Goal: Transaction & Acquisition: Book appointment/travel/reservation

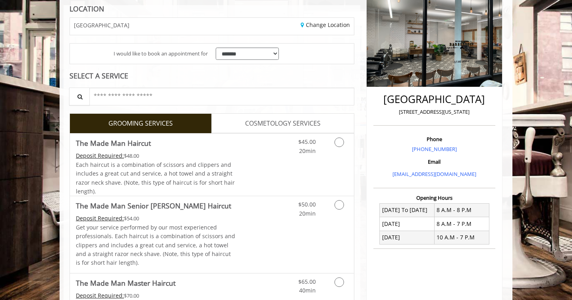
scroll to position [119, 0]
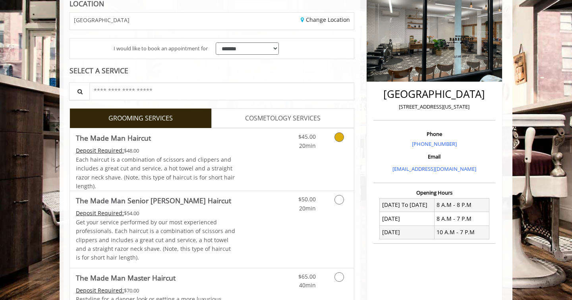
click at [337, 135] on icon "Grooming services" at bounding box center [339, 138] width 10 height 10
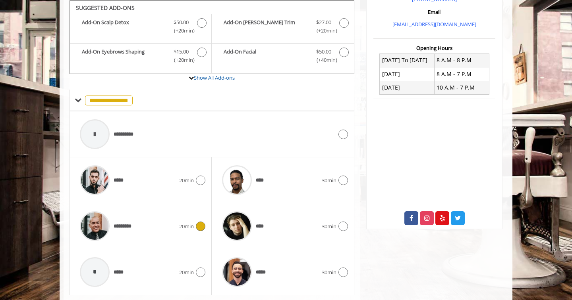
click at [194, 228] on div "********* 20min" at bounding box center [140, 227] width 129 height 38
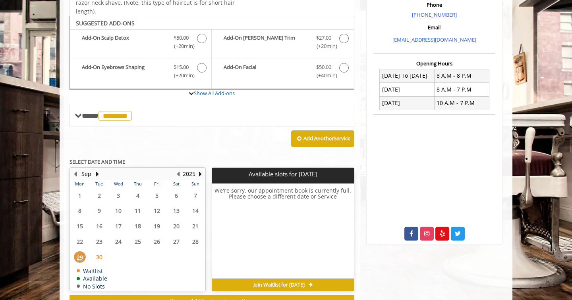
scroll to position [263, 0]
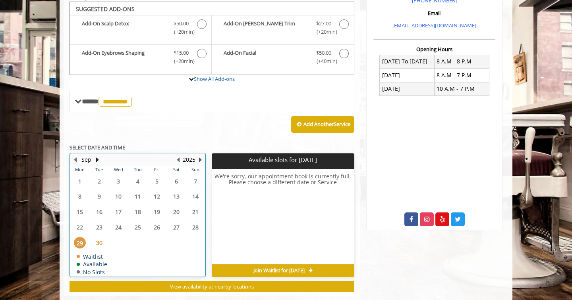
click at [198, 156] on button "Next Year" at bounding box center [200, 160] width 6 height 9
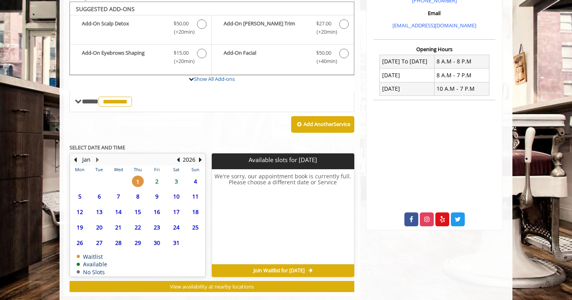
click at [179, 194] on span "10" at bounding box center [176, 197] width 12 height 12
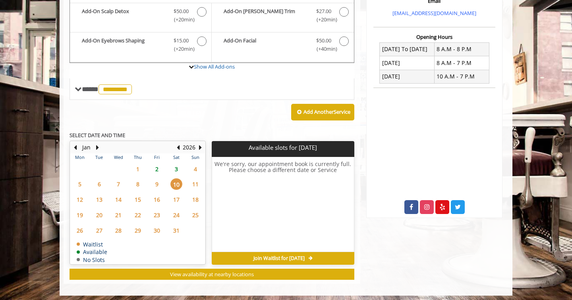
scroll to position [275, 0]
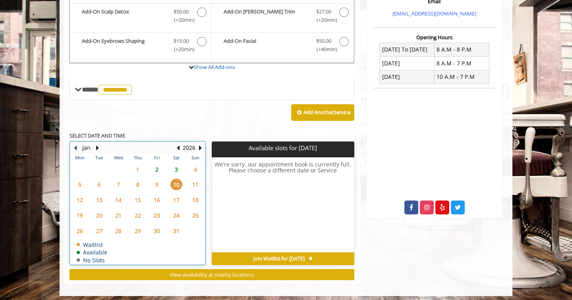
click at [76, 144] on button "Previous Month" at bounding box center [75, 148] width 6 height 9
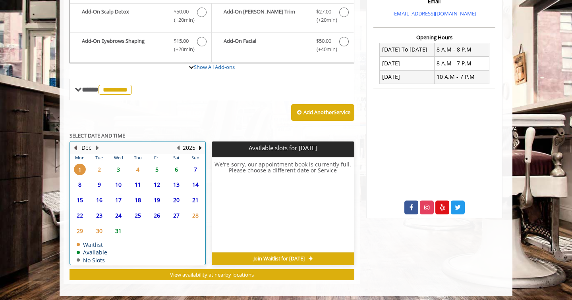
click at [75, 144] on button "Previous Month" at bounding box center [75, 148] width 6 height 9
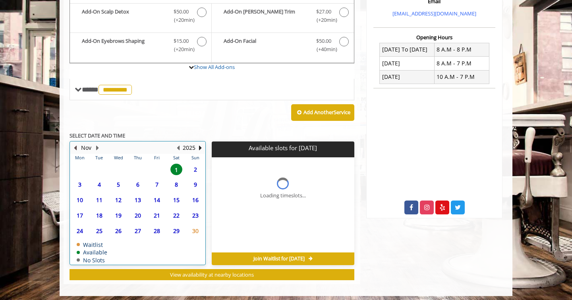
click at [75, 144] on button "Previous Month" at bounding box center [75, 148] width 6 height 9
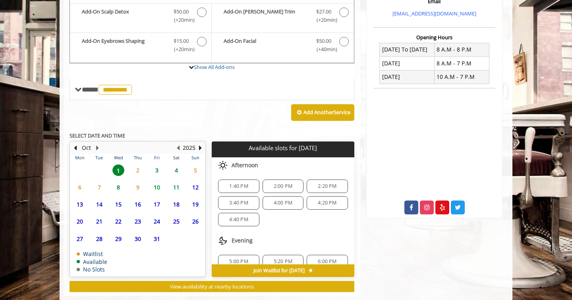
click at [158, 185] on span "10" at bounding box center [157, 188] width 12 height 12
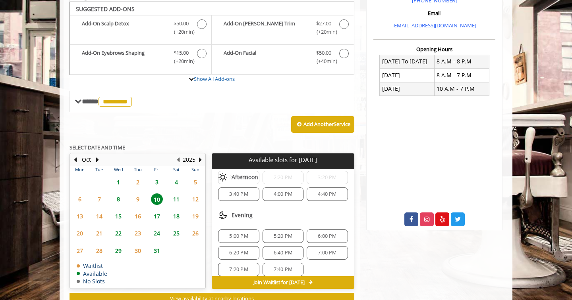
scroll to position [136, 0]
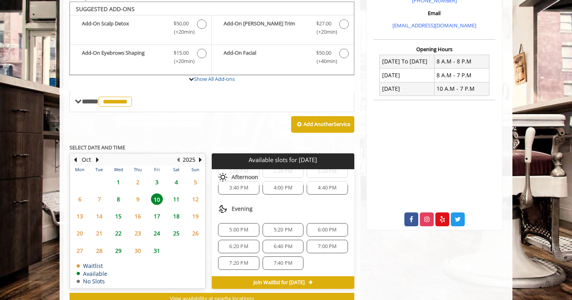
click at [277, 227] on span "5:20 PM" at bounding box center [282, 230] width 19 height 6
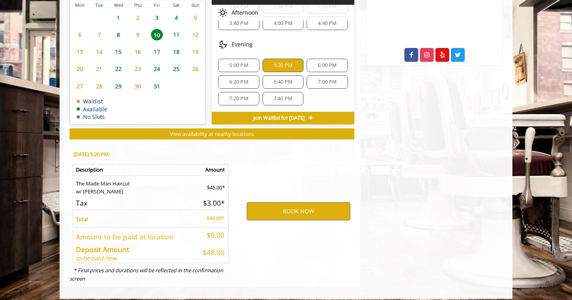
scroll to position [428, 0]
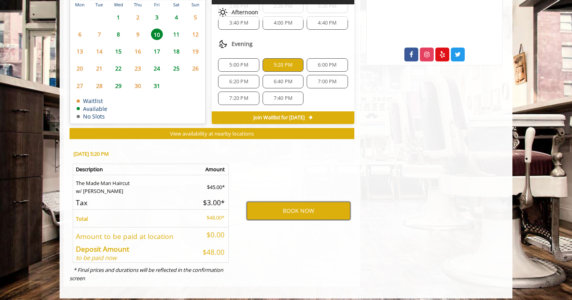
click at [296, 202] on button "BOOK NOW" at bounding box center [298, 211] width 104 height 18
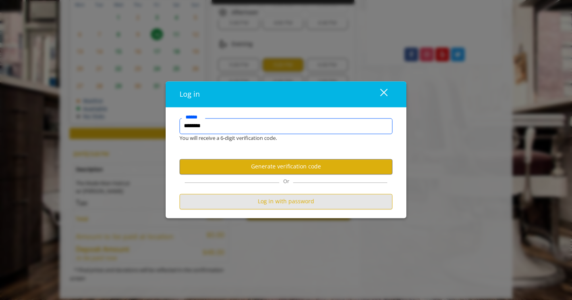
type input "********"
click at [287, 201] on button "Log in with password" at bounding box center [285, 201] width 213 height 15
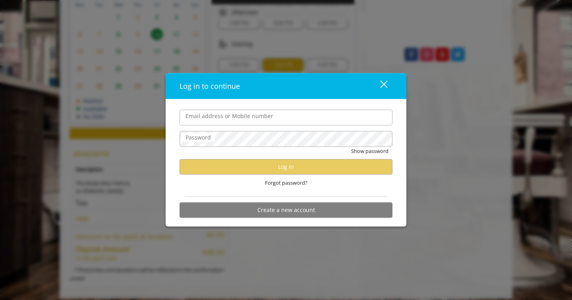
scroll to position [0, 0]
type input "**********"
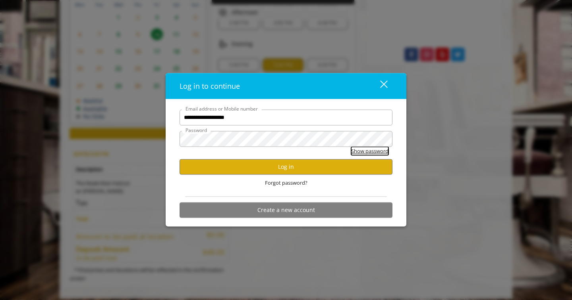
click at [351, 153] on button "Show password" at bounding box center [369, 151] width 37 height 8
click at [327, 167] on button "Log in" at bounding box center [285, 166] width 213 height 15
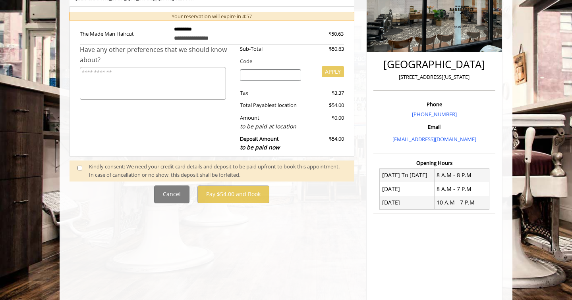
scroll to position [152, 0]
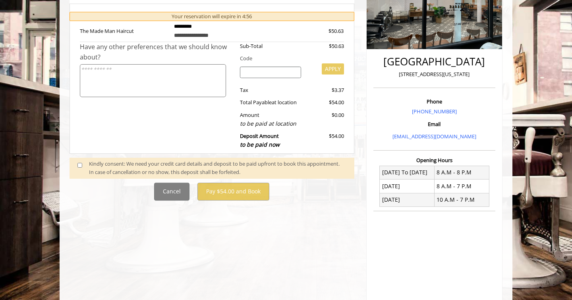
click at [82, 160] on span at bounding box center [82, 168] width 23 height 17
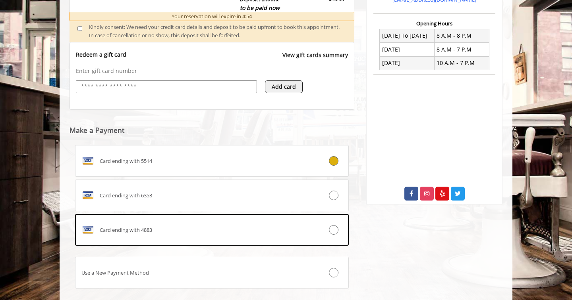
scroll to position [291, 0]
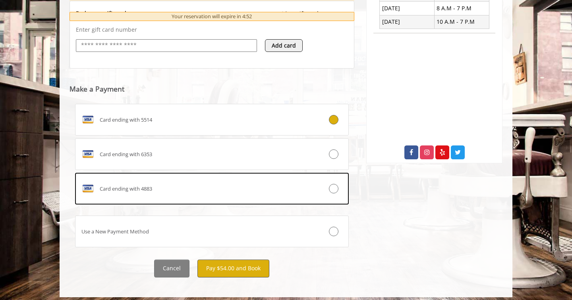
click at [240, 260] on button "Pay $54.00 and Book" at bounding box center [233, 269] width 72 height 18
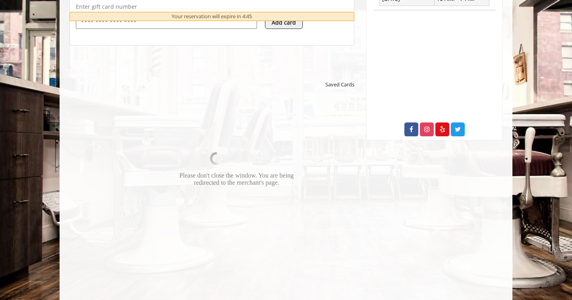
scroll to position [353, 0]
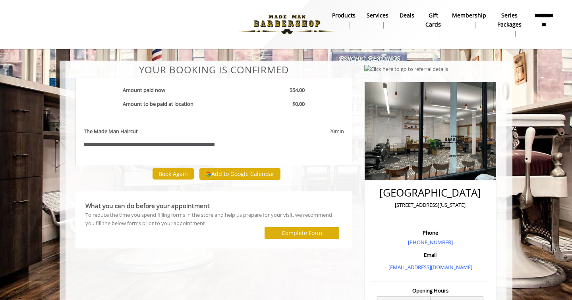
scroll to position [0, 0]
